Goal: Task Accomplishment & Management: Complete application form

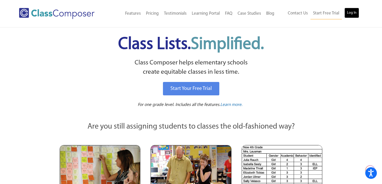
click at [351, 12] on link "Log In" at bounding box center [351, 13] width 15 height 10
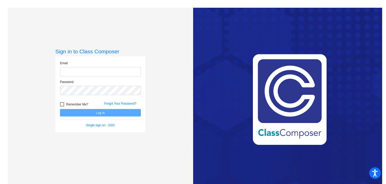
type input "[EMAIL_ADDRESS][DOMAIN_NAME]"
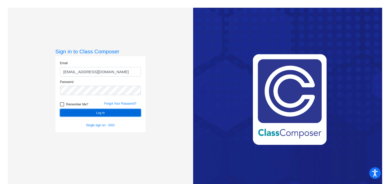
click at [100, 113] on button "Log In" at bounding box center [100, 112] width 81 height 7
click at [101, 112] on button "Log In" at bounding box center [100, 112] width 81 height 7
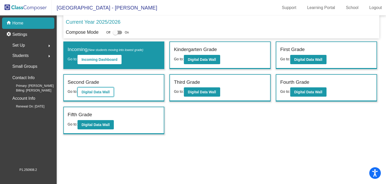
click at [103, 92] on b "Digital Data Wall" at bounding box center [96, 92] width 28 height 4
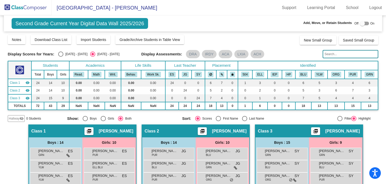
click at [363, 24] on div at bounding box center [364, 24] width 9 height 4
checkbox input "true"
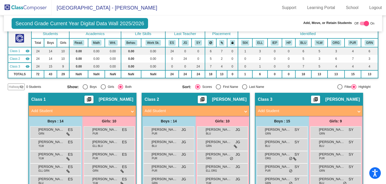
scroll to position [32, 0]
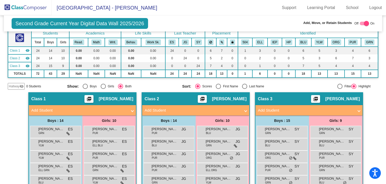
click at [158, 109] on mat-panel-title "Add Student" at bounding box center [193, 110] width 96 height 6
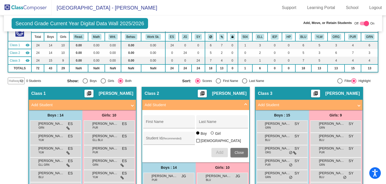
scroll to position [38, 0]
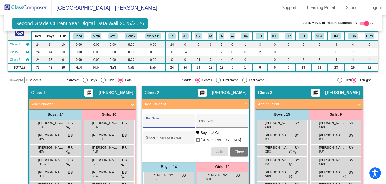
click at [150, 122] on input "First Name" at bounding box center [169, 123] width 46 height 4
type input "Clementine"
type input "[PERSON_NAME]"
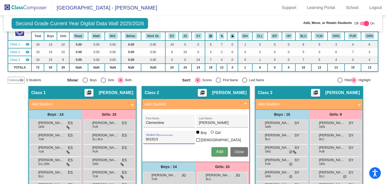
type input "601913"
click at [211, 134] on div at bounding box center [212, 132] width 3 height 3
click at [212, 135] on input "Girl" at bounding box center [212, 135] width 0 height 0
radio input "true"
click at [218, 150] on span "Add" at bounding box center [219, 151] width 7 height 4
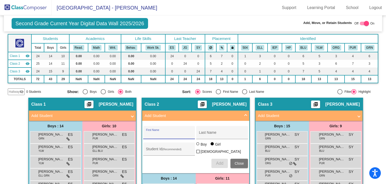
scroll to position [0, 0]
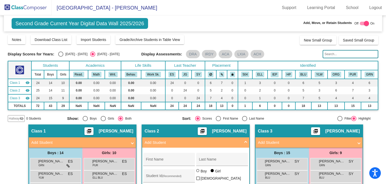
click at [16, 4] on img at bounding box center [25, 7] width 51 height 15
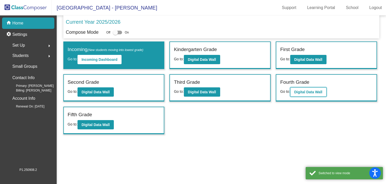
click at [305, 91] on b "Digital Data Wall" at bounding box center [308, 92] width 28 height 4
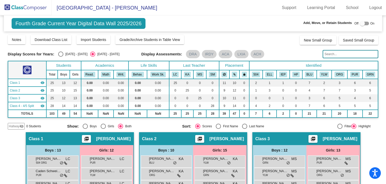
click at [335, 54] on input "text" at bounding box center [351, 54] width 56 height 8
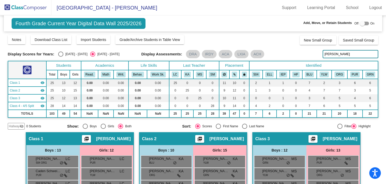
type input "[PERSON_NAME]"
